Goal: Obtain resource: Obtain resource

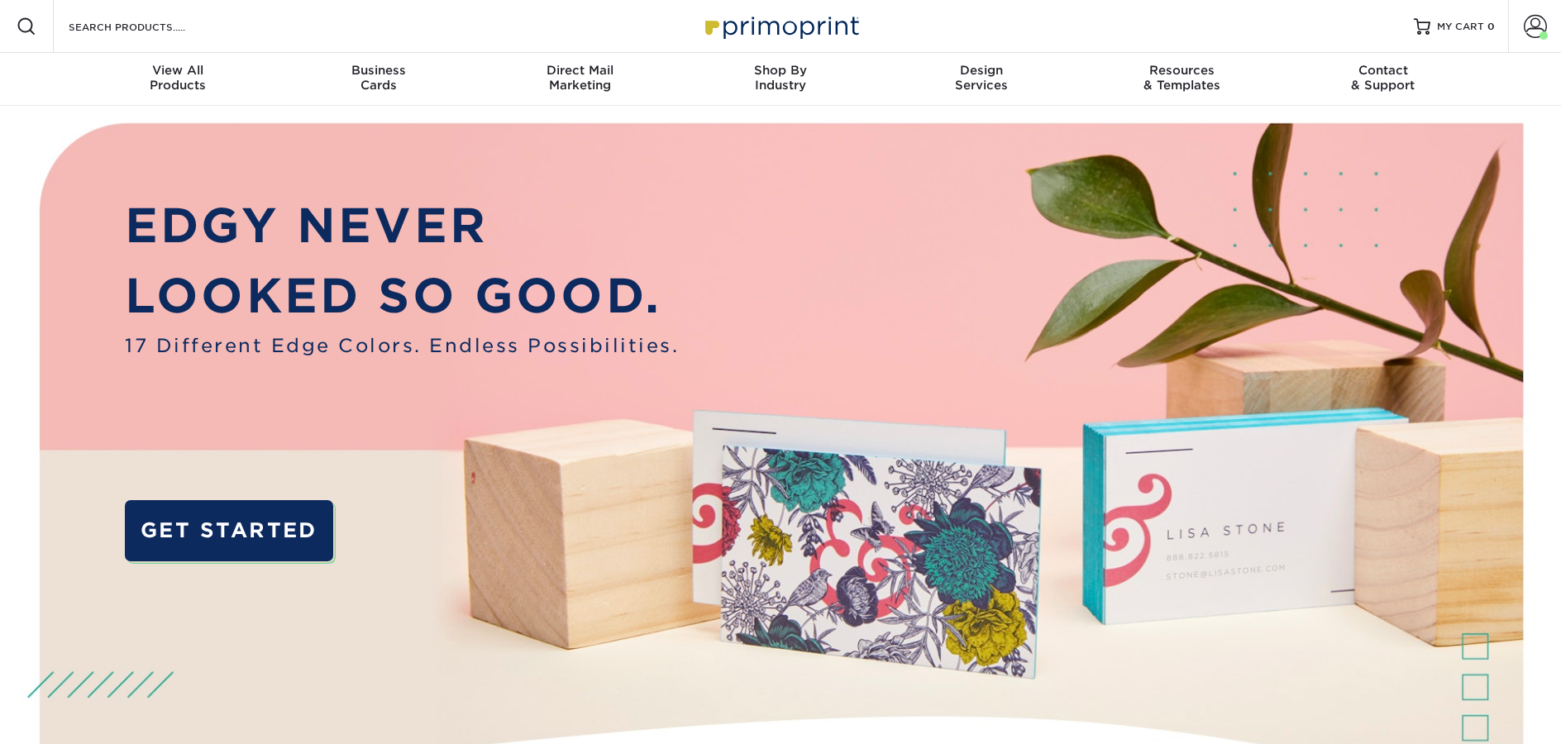
click at [332, 9] on div "Resources Menu Search Products Account Welcome, Erica Account Dashboard Active …" at bounding box center [780, 26] width 1561 height 53
click at [320, 17] on div "Resources Menu Search Products Account Welcome, Erica Account Dashboard Active …" at bounding box center [780, 26] width 1561 height 53
click at [160, 26] on input "Search Products" at bounding box center [147, 27] width 161 height 20
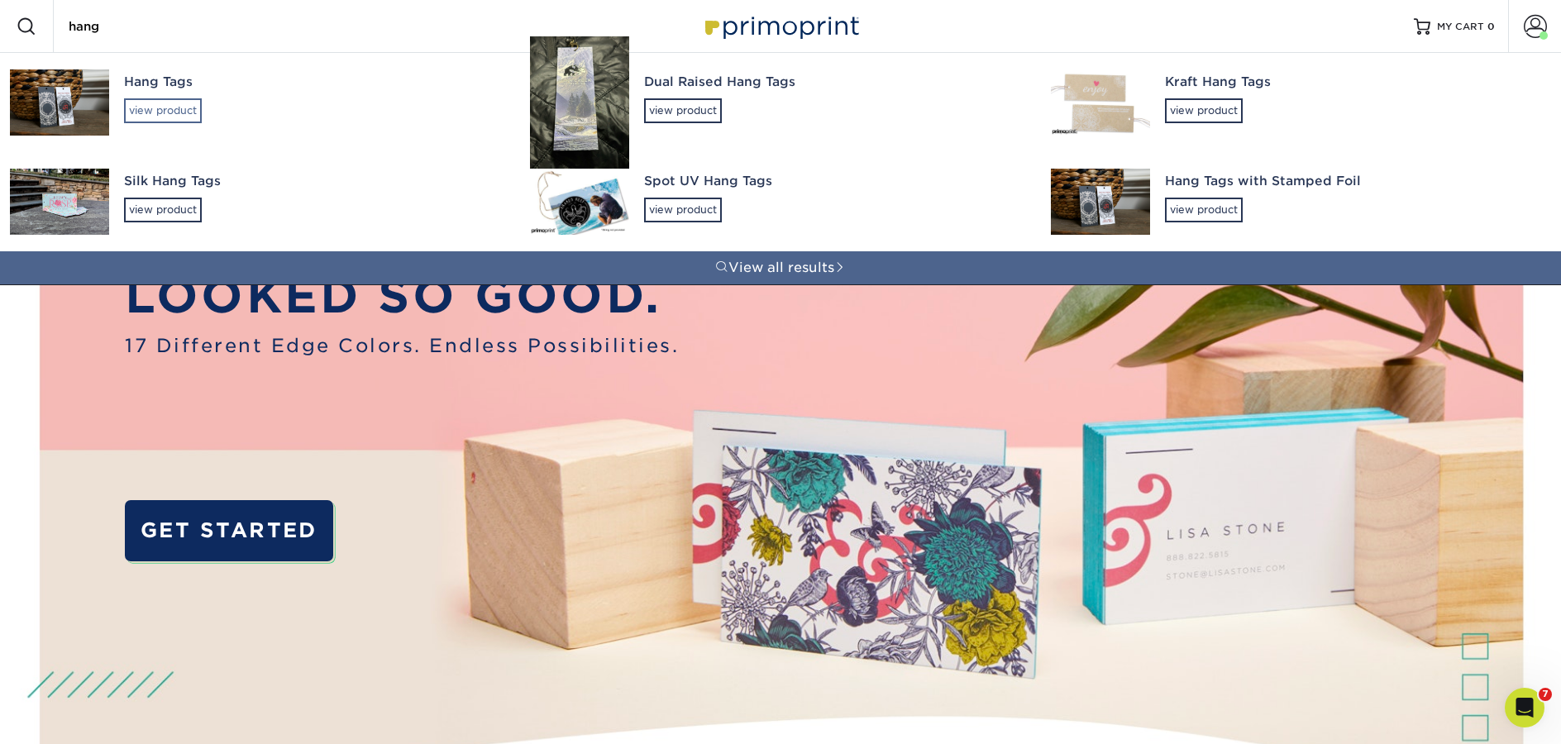
type input "hang"
click at [186, 110] on div "view product" at bounding box center [163, 110] width 78 height 25
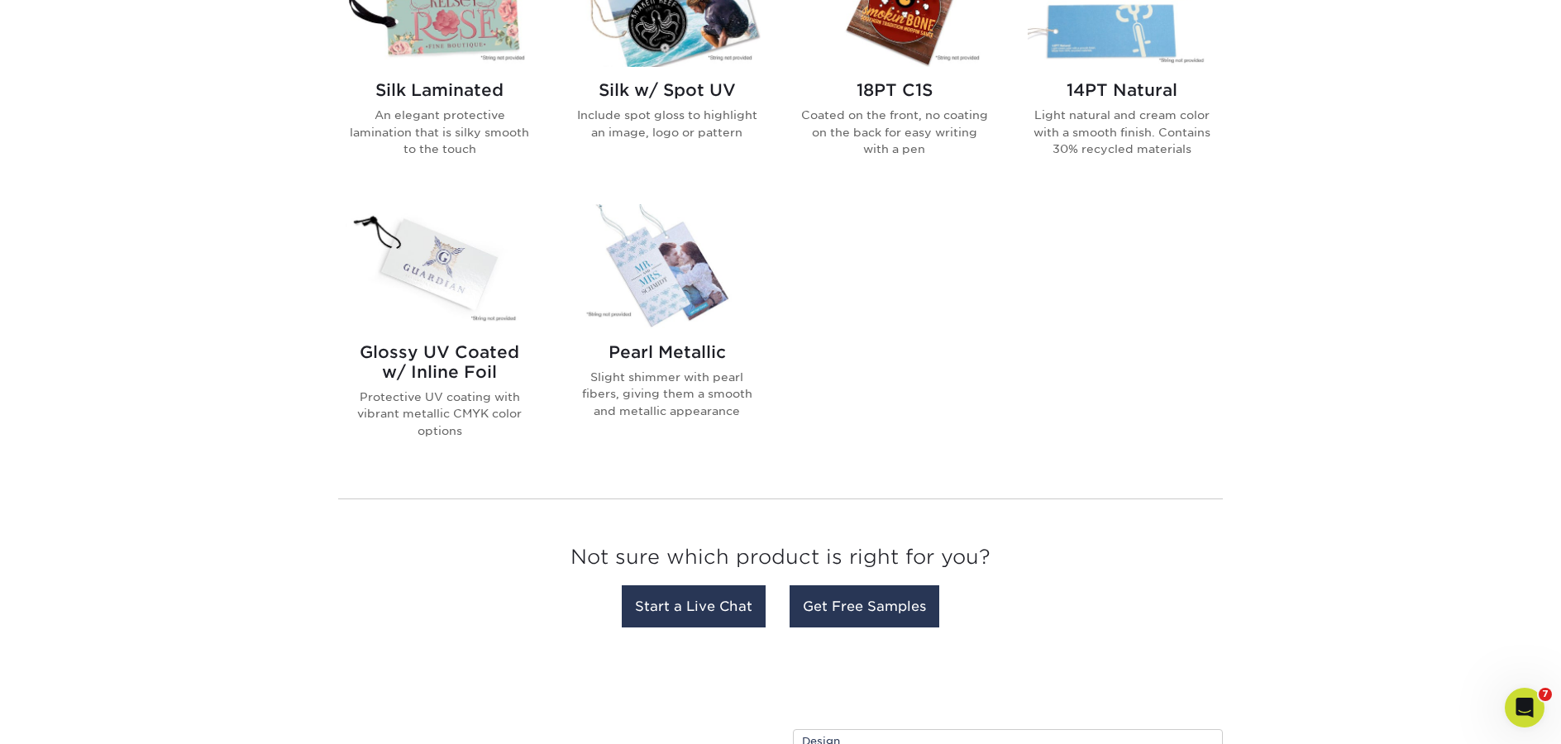
scroll to position [1422, 0]
click at [493, 55] on img at bounding box center [440, 4] width 188 height 125
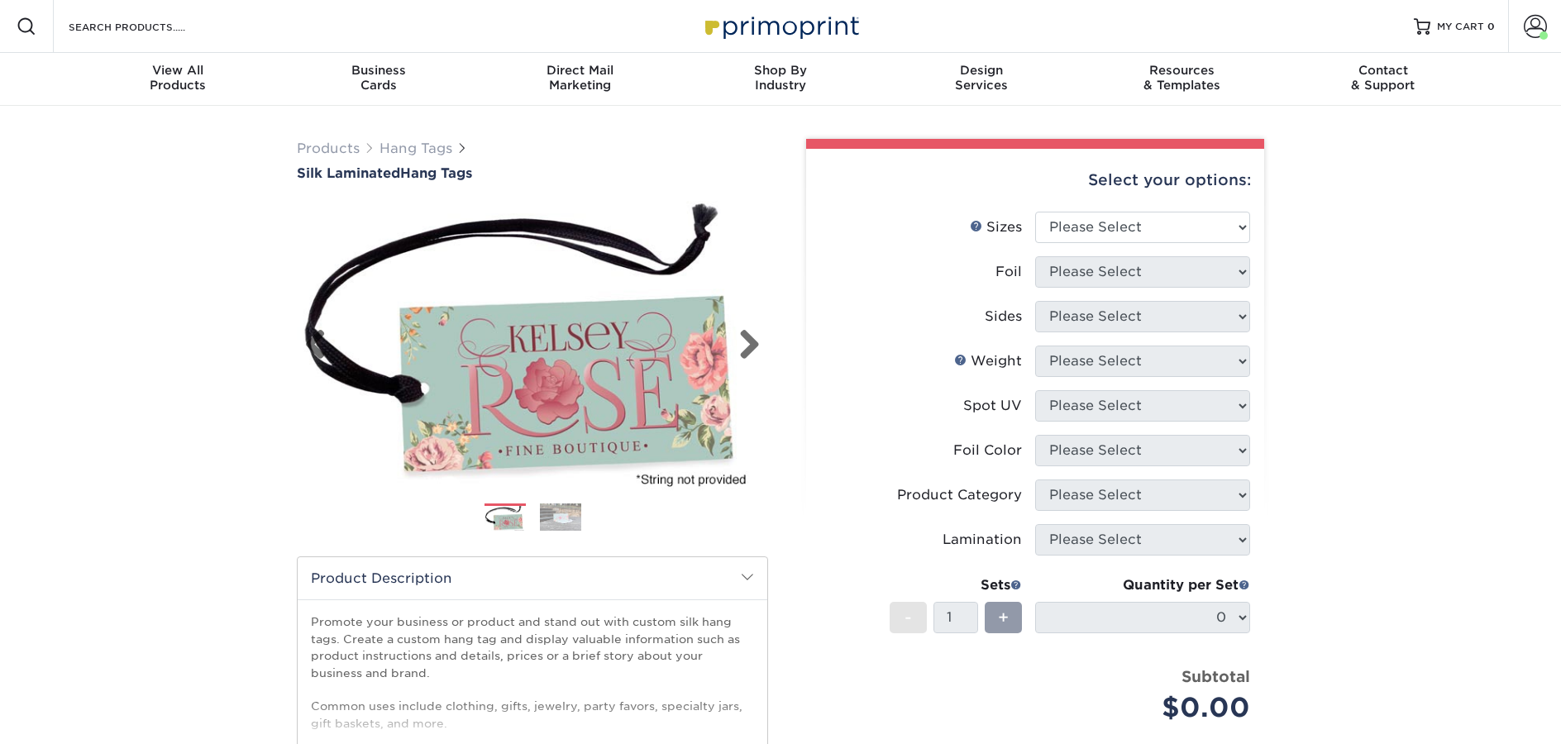
scroll to position [518, 0]
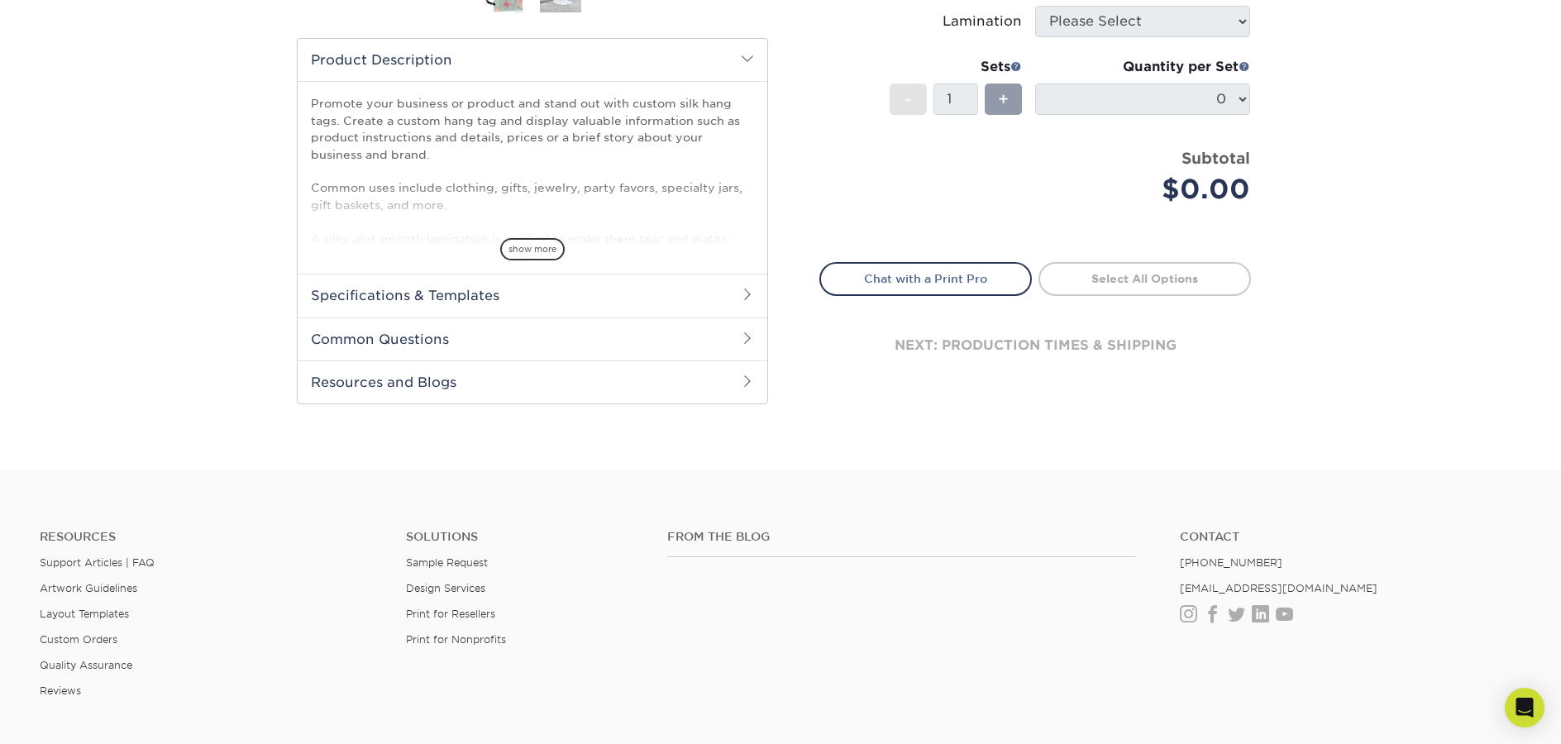
click at [454, 333] on h2 "Common Questions" at bounding box center [533, 338] width 470 height 43
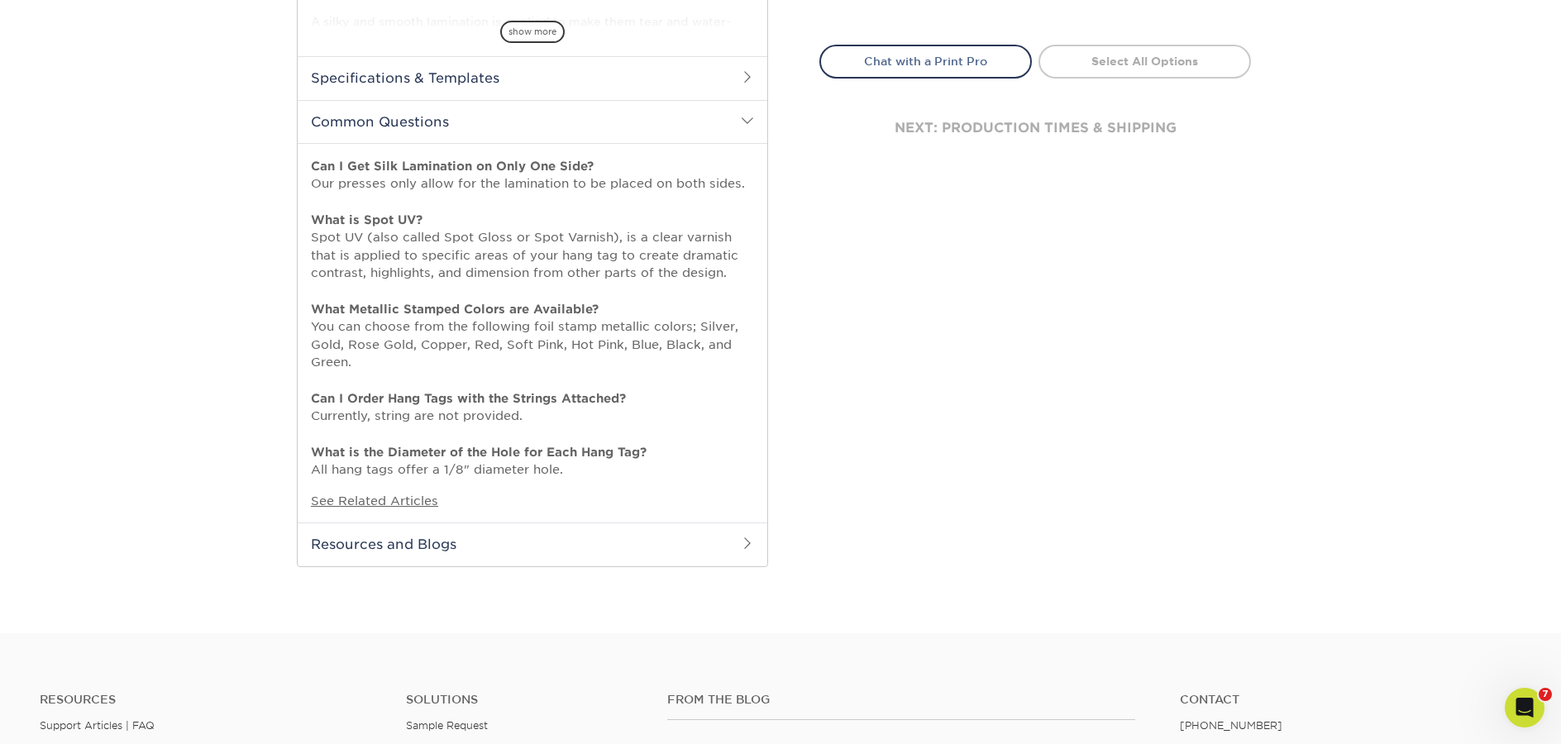
scroll to position [751, 0]
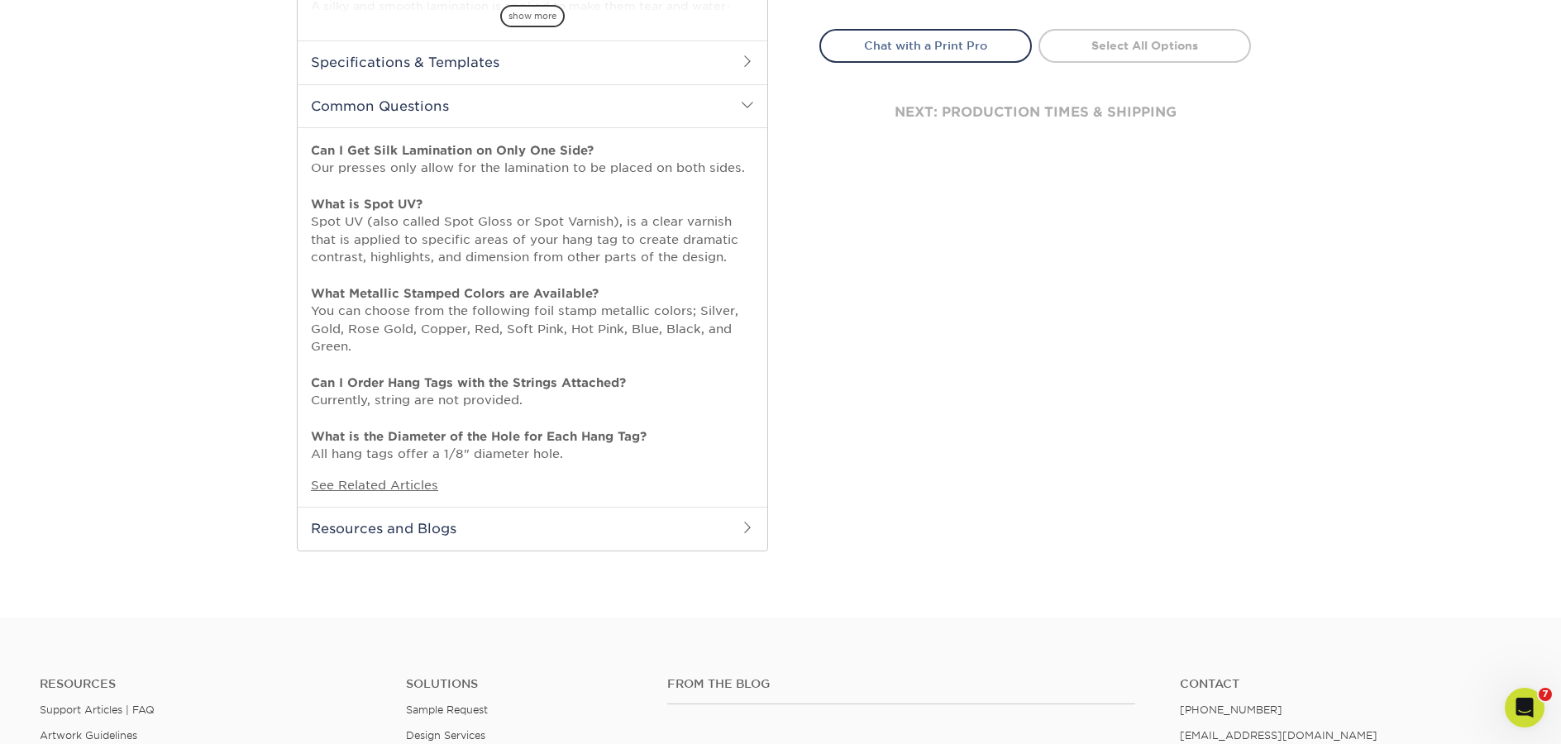
click at [331, 456] on p "Can I Get Silk Lamination on Only One Side? Our presses only allow for the lami…" at bounding box center [532, 302] width 443 height 322
drag, startPoint x: 398, startPoint y: 454, endPoint x: 556, endPoint y: 456, distance: 157.9
click at [556, 456] on p "Can I Get Silk Lamination on Only One Side? Our presses only allow for the lami…" at bounding box center [532, 302] width 443 height 322
copy p "offer a 1/8" diameter hole"
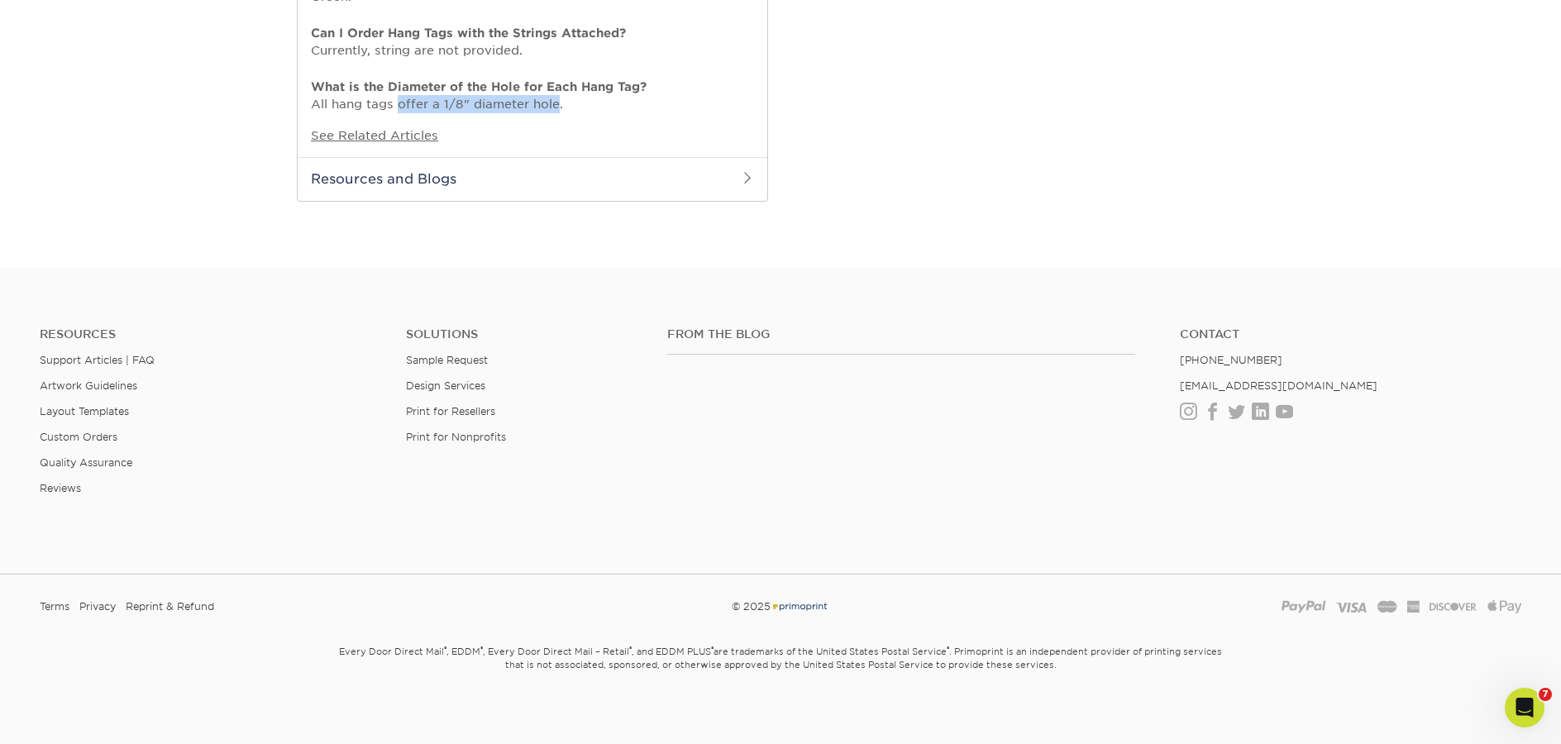
scroll to position [1108, 0]
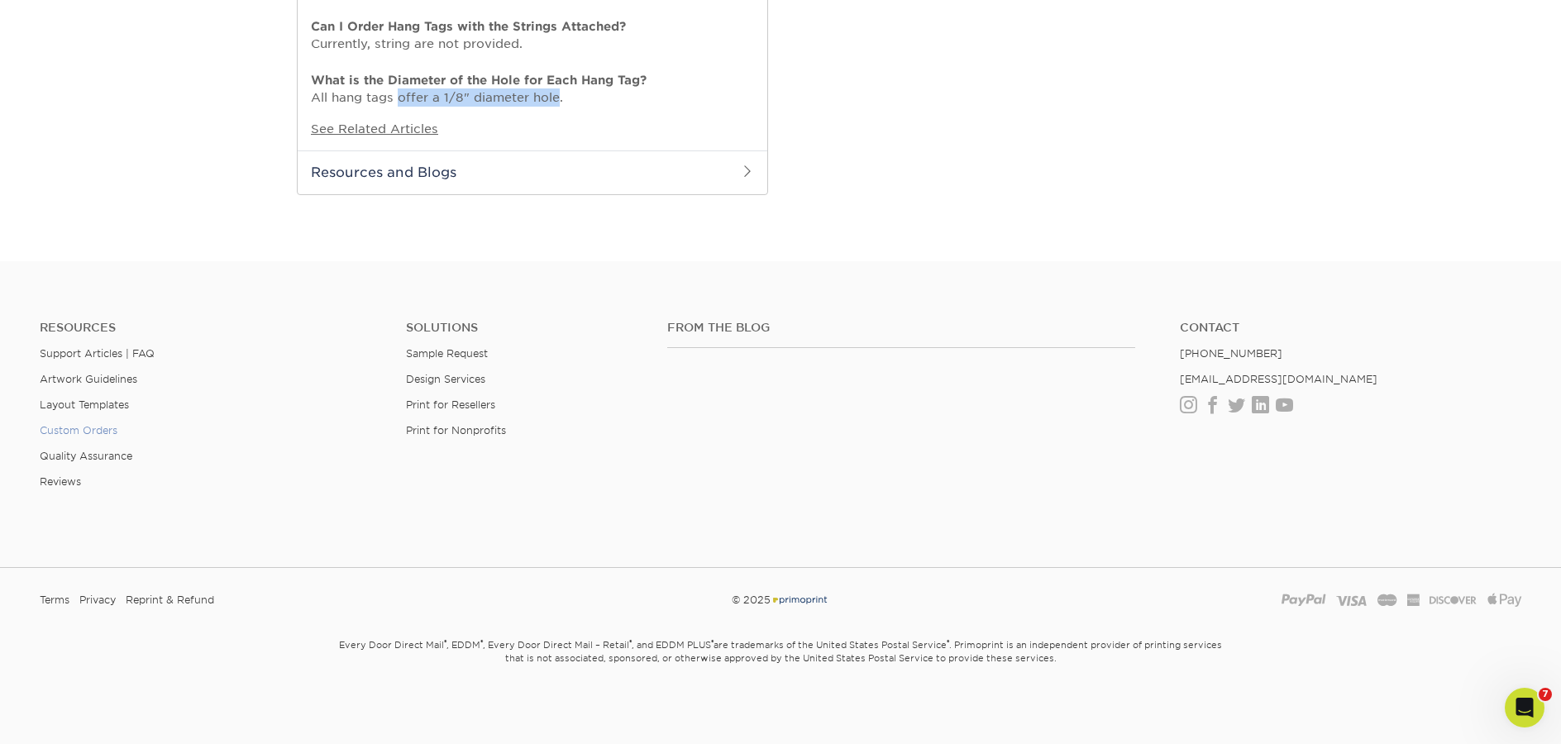
click at [49, 429] on link "Custom Orders" at bounding box center [79, 430] width 78 height 12
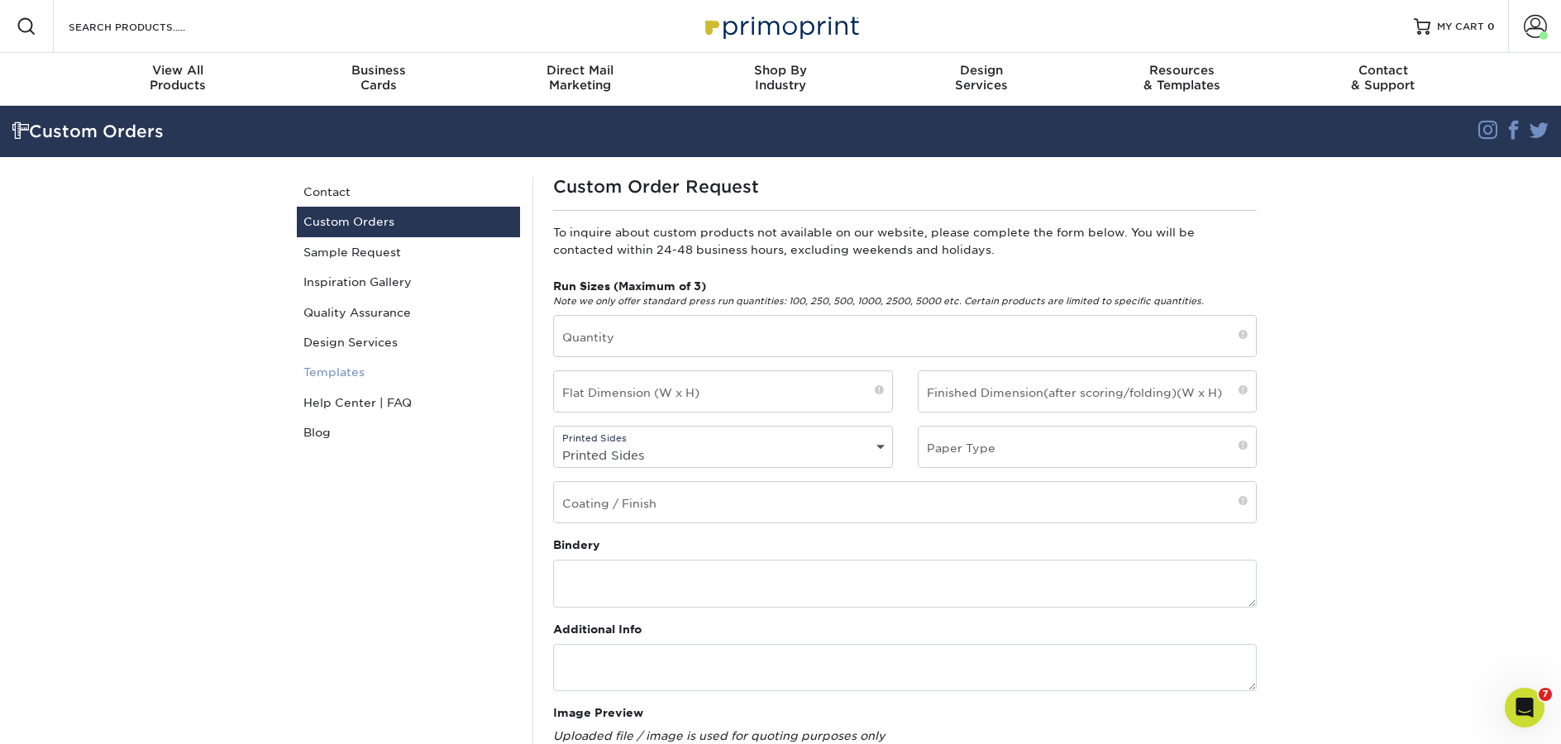
click at [341, 365] on link "Templates" at bounding box center [408, 372] width 223 height 30
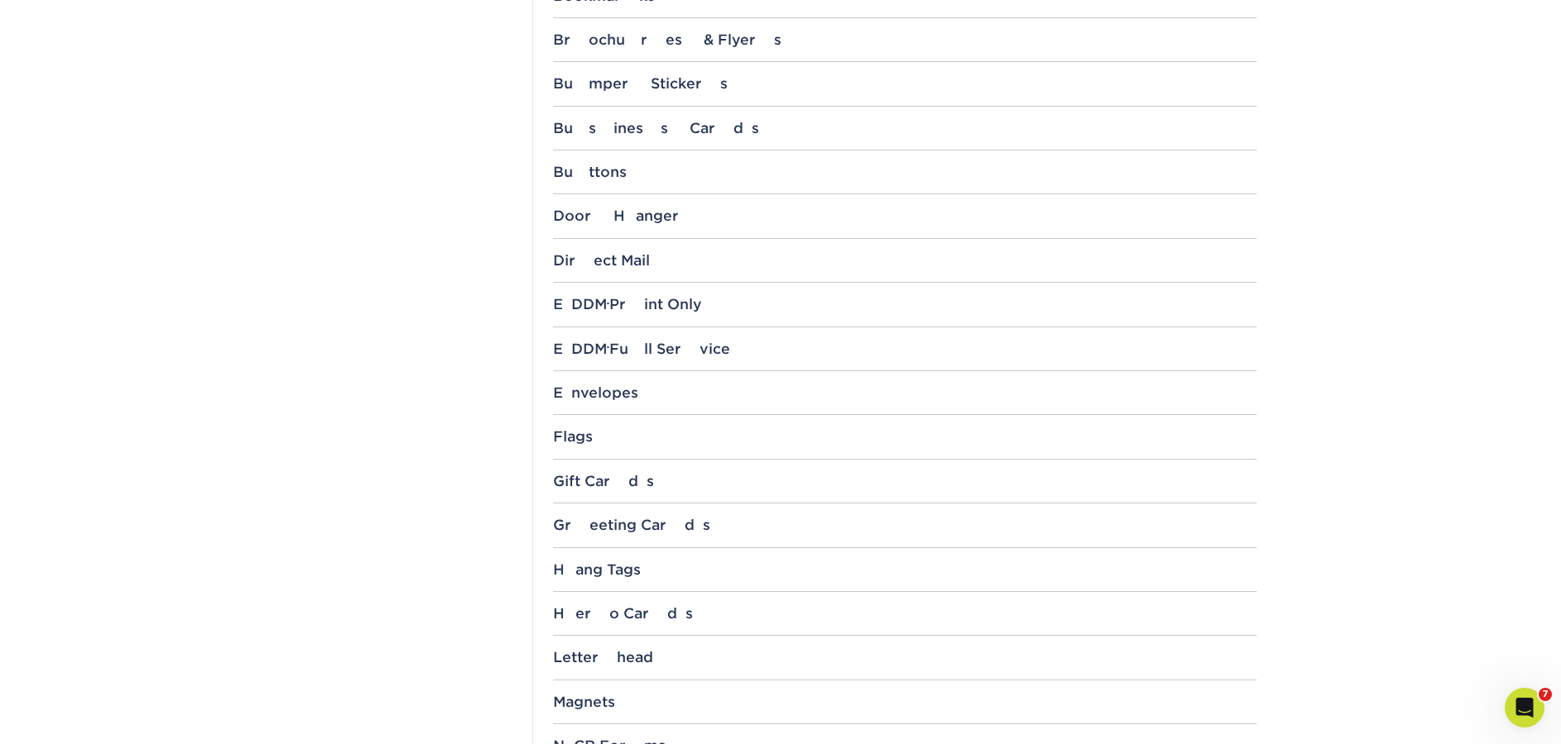
scroll to position [911, 0]
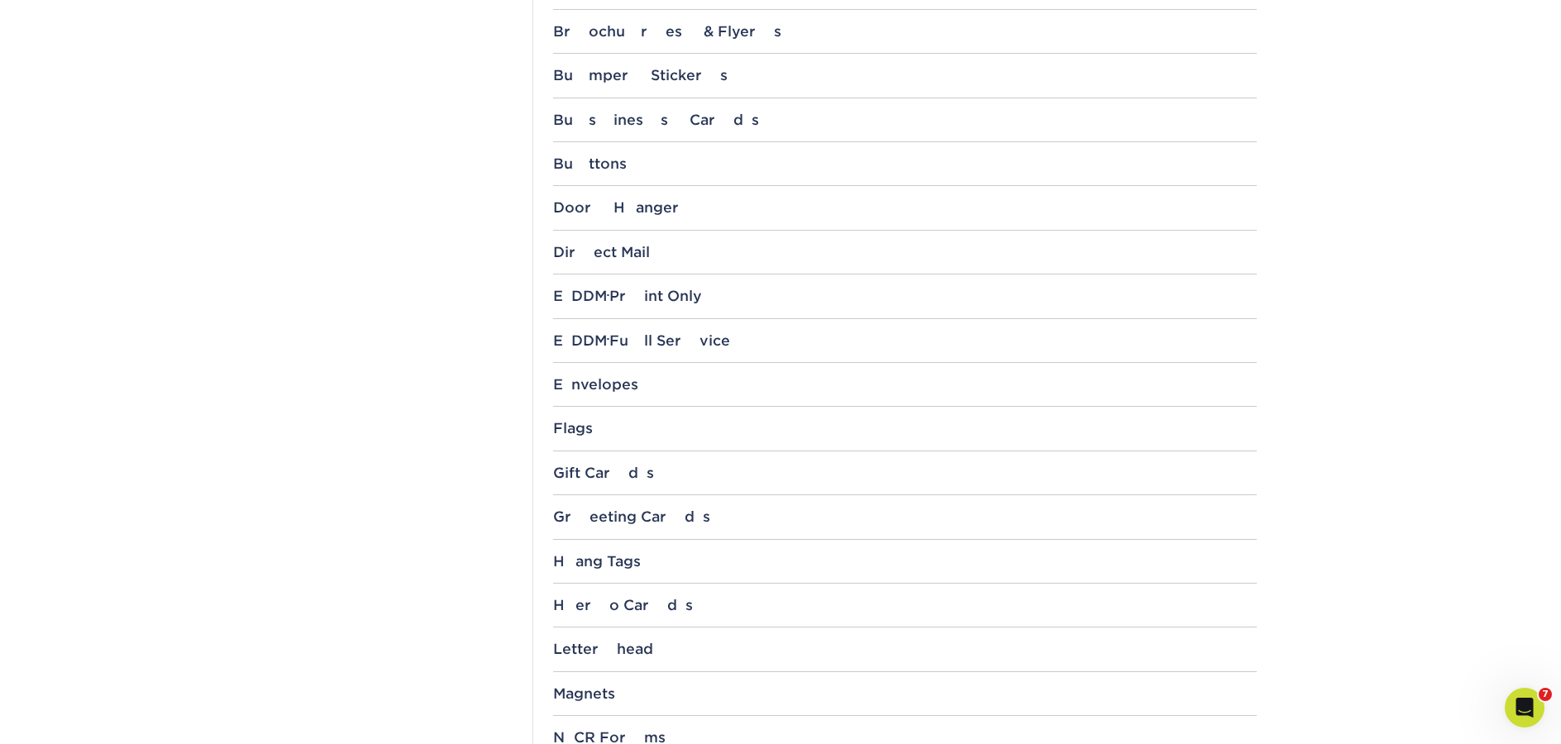
click at [615, 572] on div "Hang Tags 2" x 2" 2.5" x 2.5" Circle 2.5" x 2.5" 3" x 3" 3.5" x 1.5" 3.5" x 3.5…" at bounding box center [905, 568] width 704 height 31
click at [618, 564] on div "Hang Tags" at bounding box center [905, 561] width 704 height 17
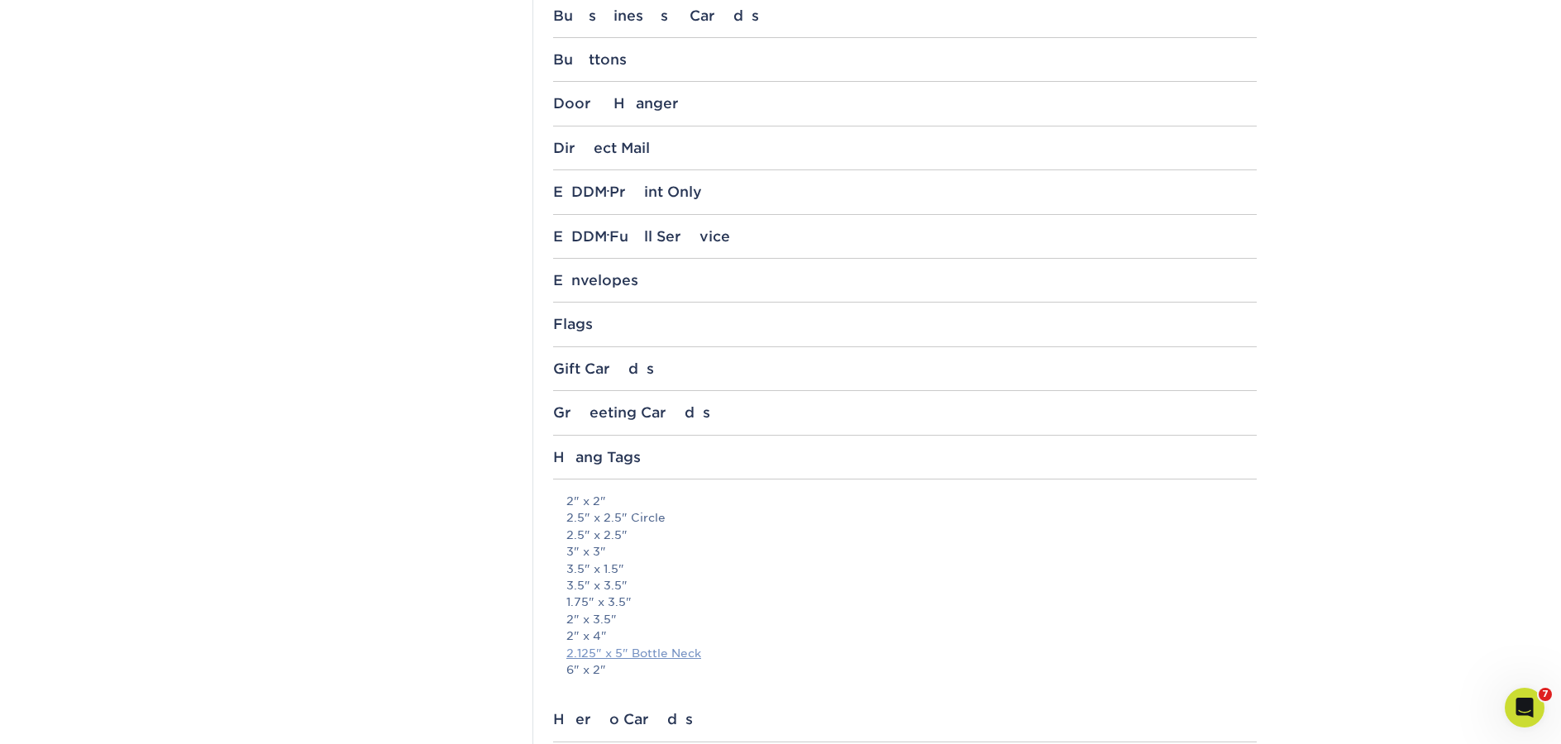
scroll to position [1057, 0]
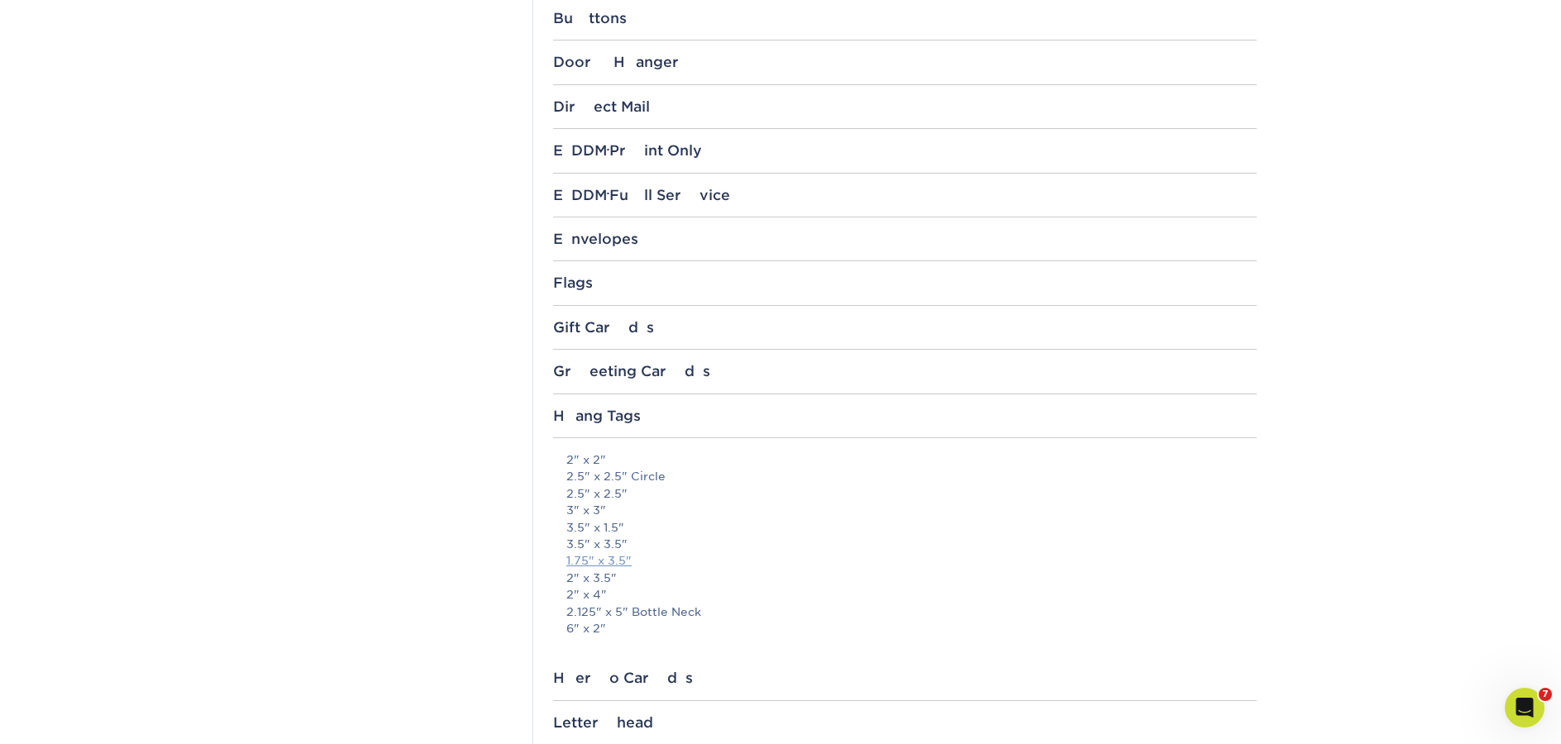
click at [596, 560] on link "1.75" x 3.5"" at bounding box center [598, 560] width 65 height 13
